Goal: Task Accomplishment & Management: Use online tool/utility

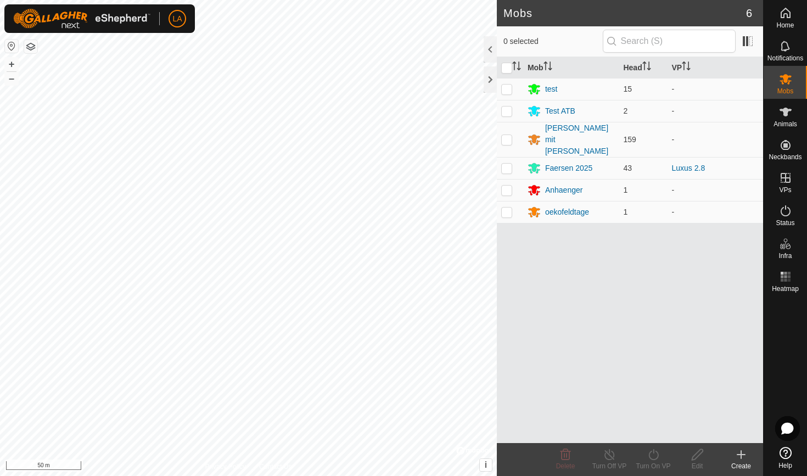
click at [741, 453] on icon at bounding box center [741, 455] width 0 height 8
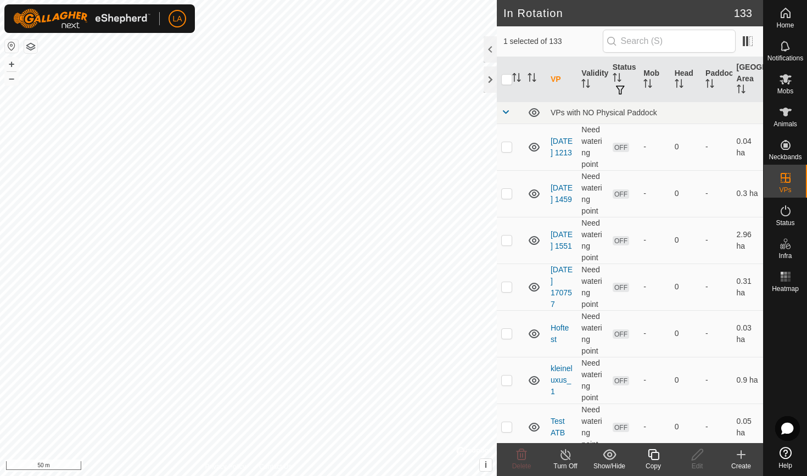
checkbox input "false"
checkbox input "true"
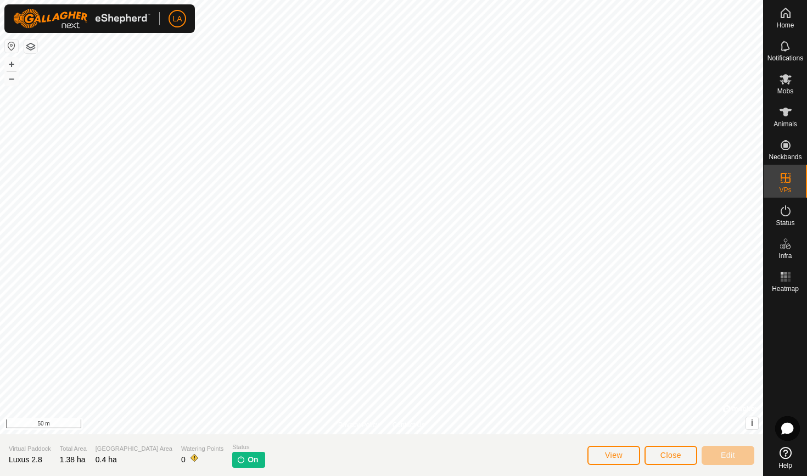
click at [667, 456] on span "Close" at bounding box center [671, 455] width 21 height 9
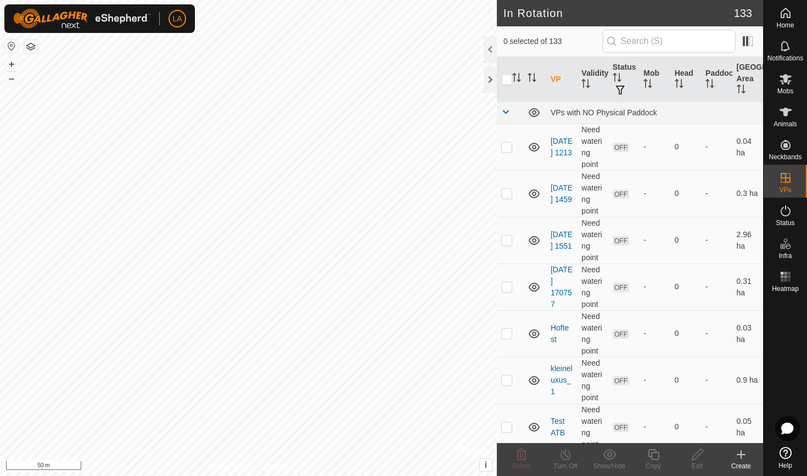
click at [744, 456] on icon at bounding box center [741, 454] width 13 height 13
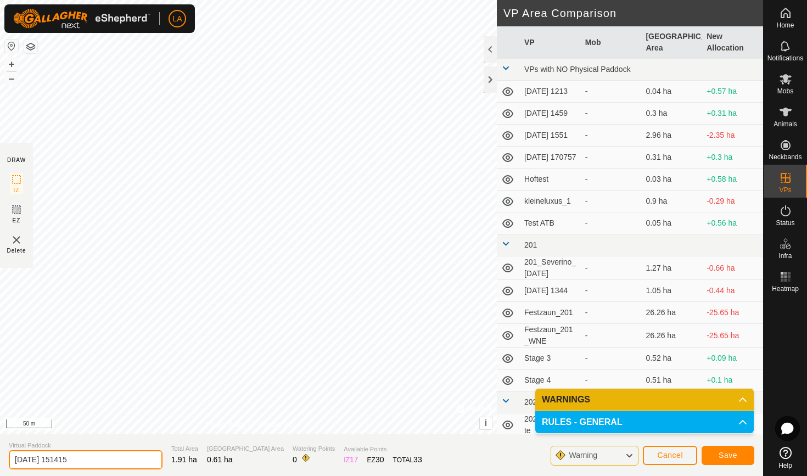
click at [62, 457] on input "[DATE] 151415" at bounding box center [86, 459] width 154 height 19
type input "Luxus 2.9"
click at [730, 455] on span "Save" at bounding box center [728, 455] width 19 height 9
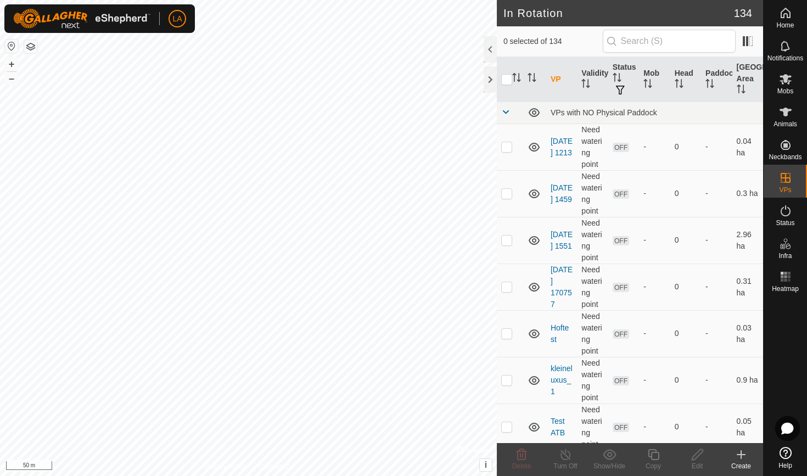
click at [786, 79] on icon at bounding box center [786, 79] width 12 height 10
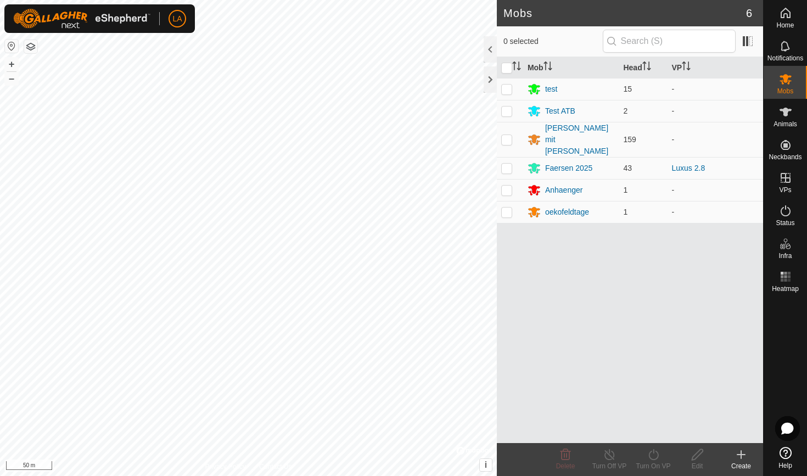
click at [786, 79] on icon at bounding box center [786, 79] width 12 height 10
click at [507, 164] on p-checkbox at bounding box center [506, 168] width 11 height 9
checkbox input "true"
click at [649, 460] on icon at bounding box center [654, 454] width 14 height 13
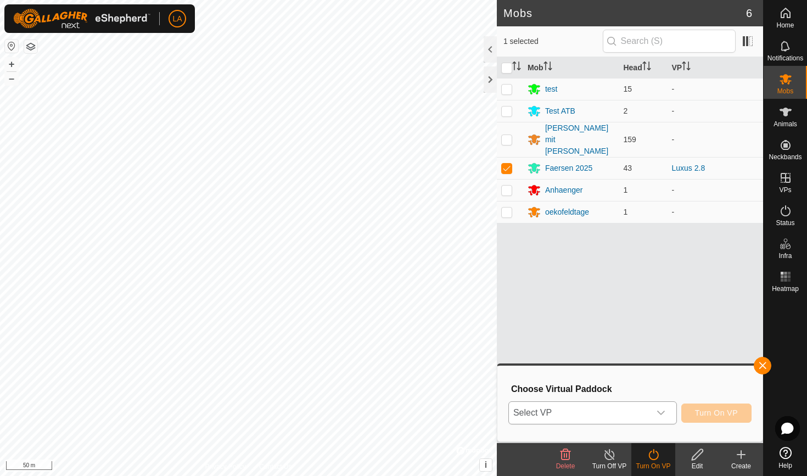
click at [641, 415] on span "Select VP" at bounding box center [579, 413] width 141 height 22
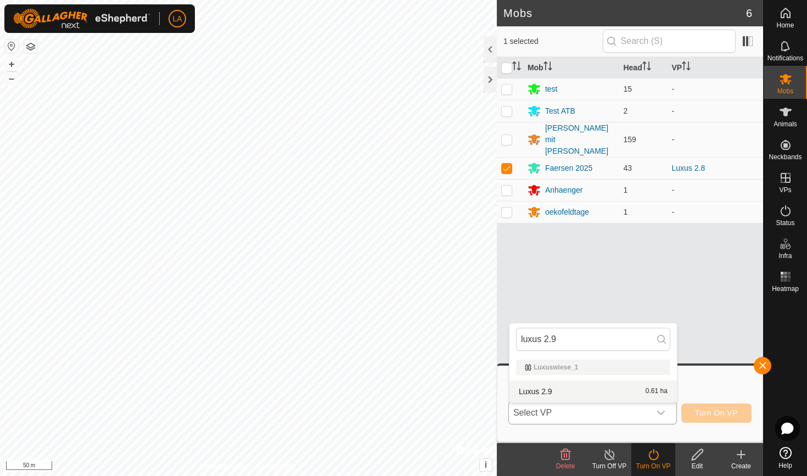
type input "luxus 2.9"
click at [555, 395] on li "Luxus 2.9 0.61 ha" at bounding box center [594, 392] width 168 height 22
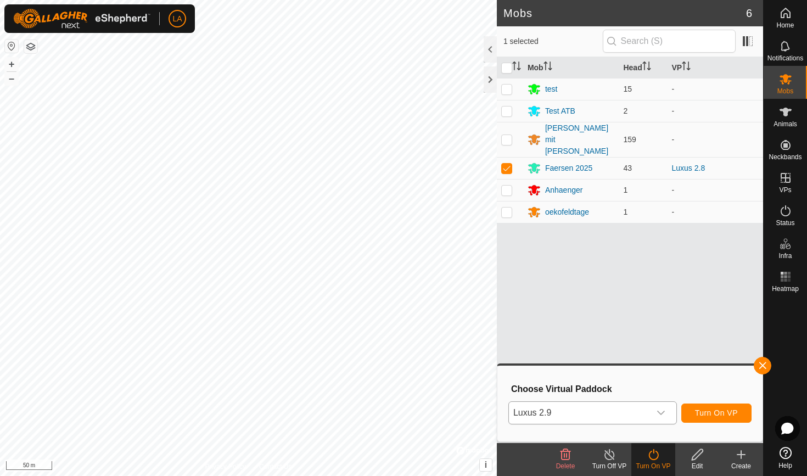
click at [729, 413] on span "Turn On VP" at bounding box center [716, 413] width 43 height 9
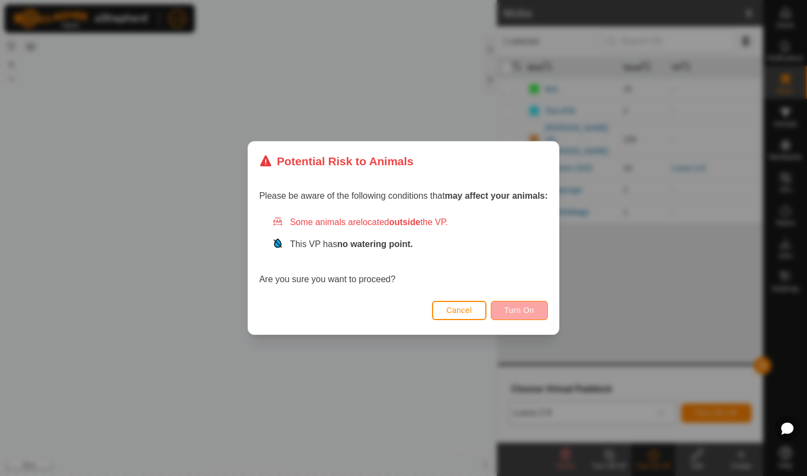
click at [522, 309] on span "Turn On" at bounding box center [520, 310] width 30 height 9
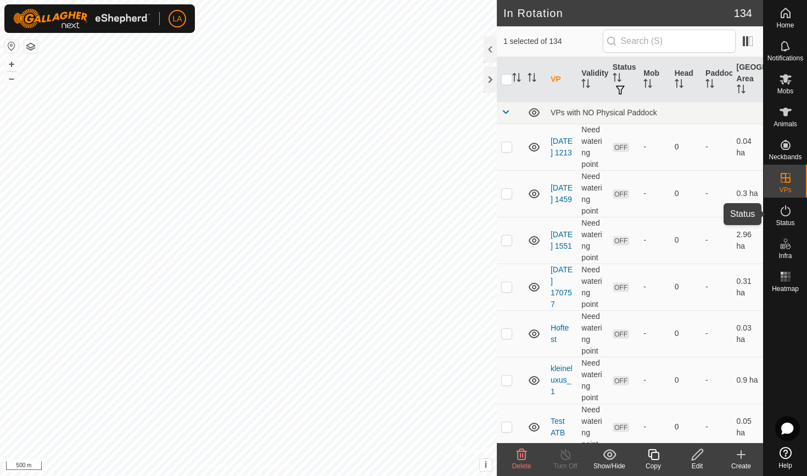
click at [788, 209] on icon at bounding box center [785, 210] width 13 height 13
